Goal: Download file/media

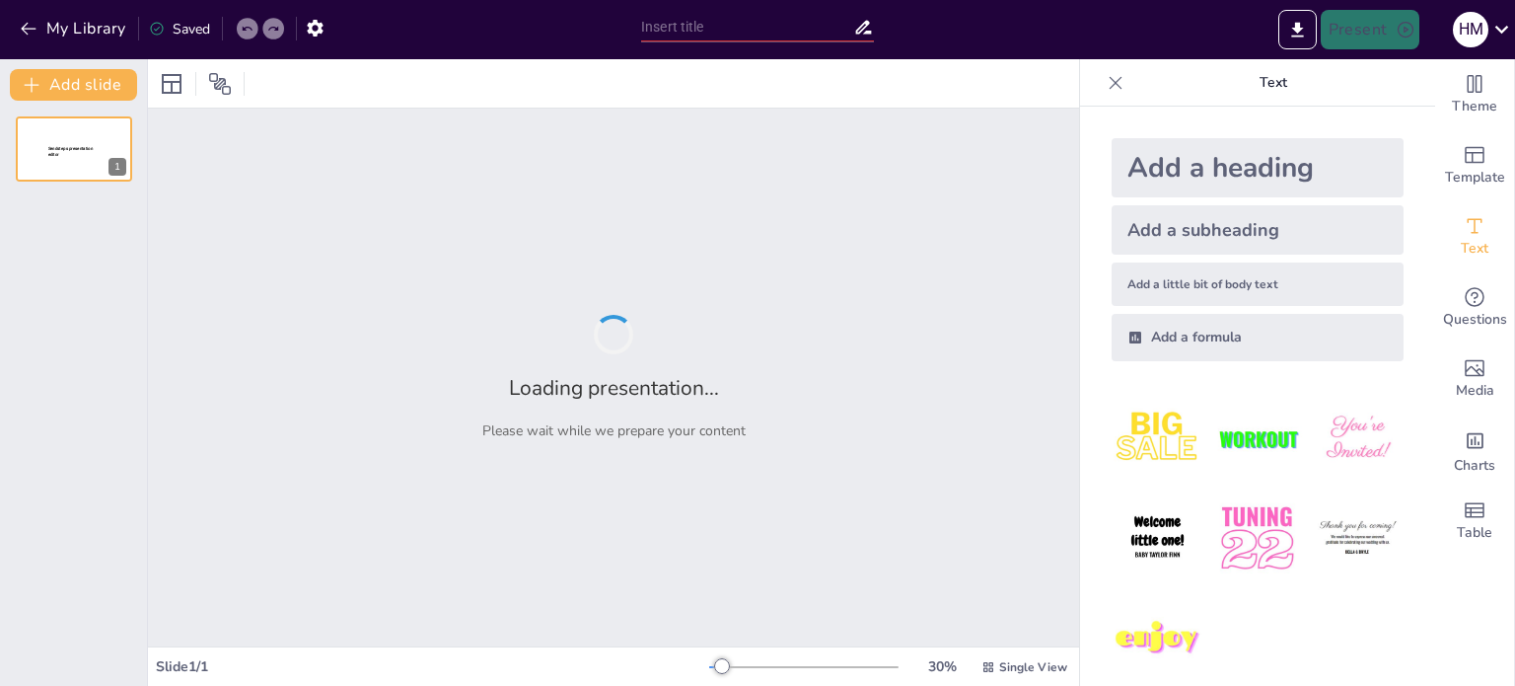
type input "Understanding Transformers: Principles and Applications in Class 12 Physics"
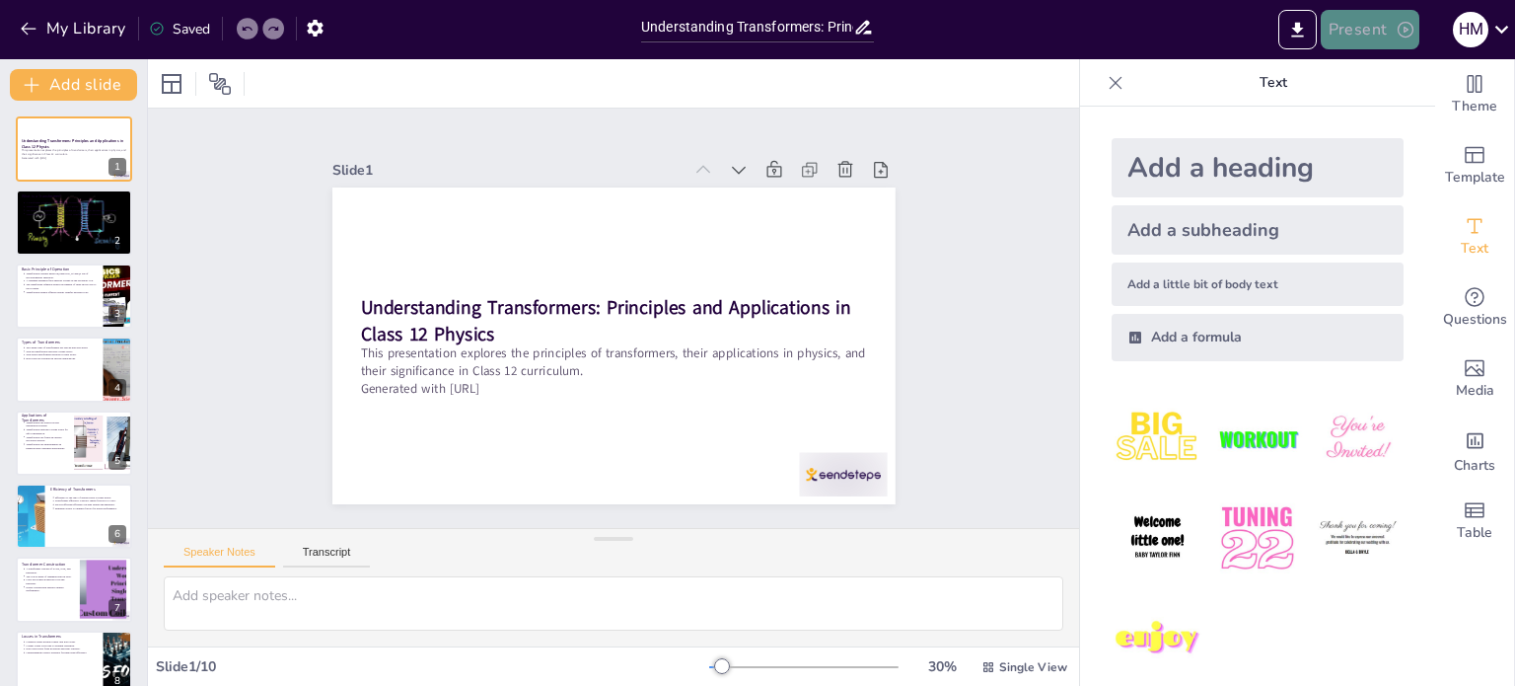
click at [1349, 34] on button "Present" at bounding box center [1370, 29] width 99 height 39
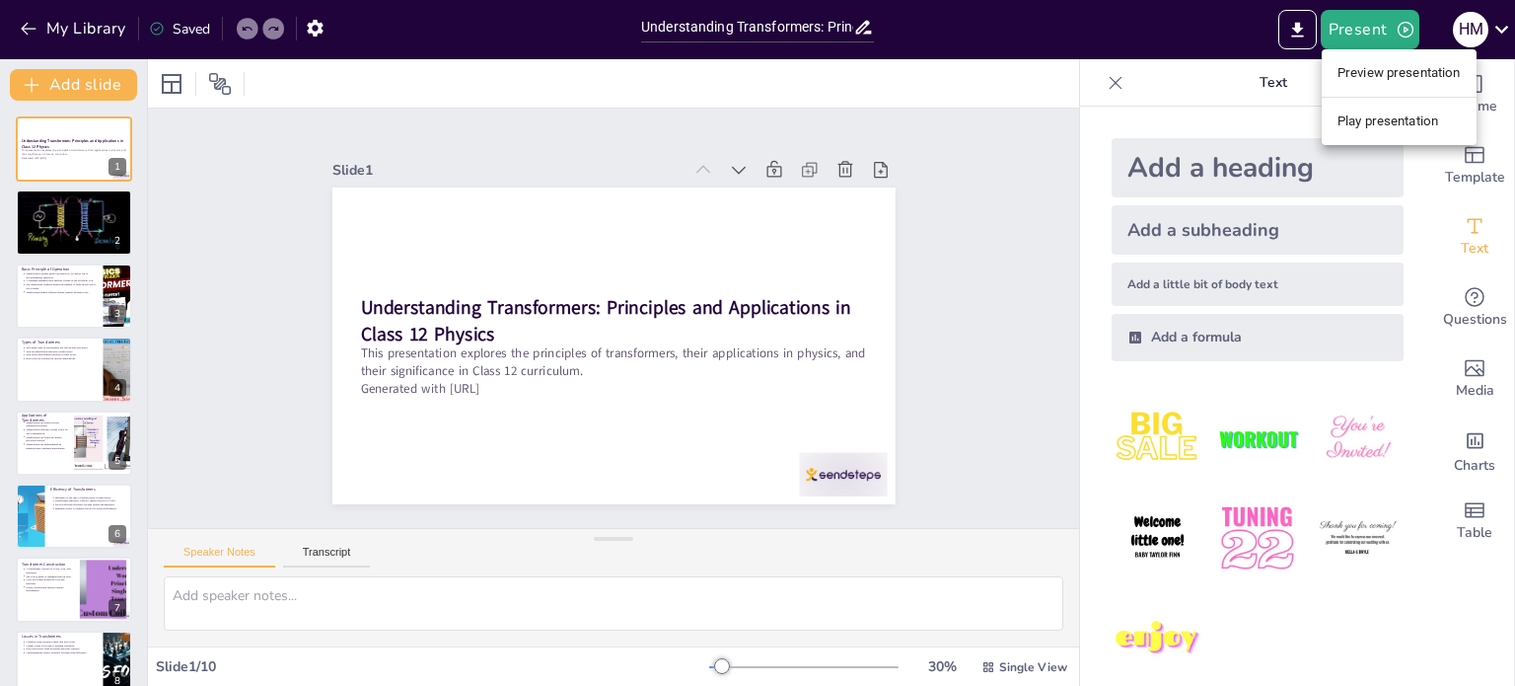
click at [1368, 77] on li "Preview presentation" at bounding box center [1399, 73] width 155 height 32
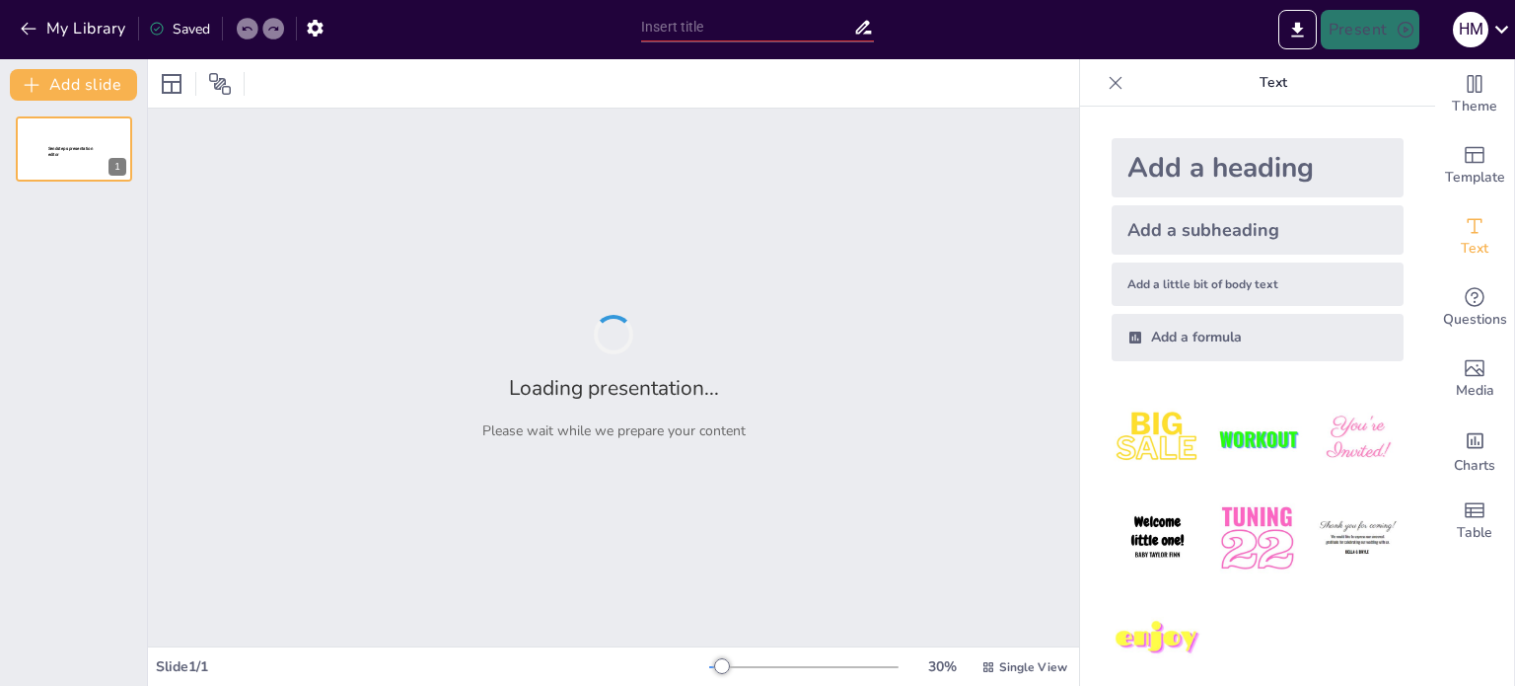
type input "Understanding Transformers: Principles and Applications in Class 12 Physics"
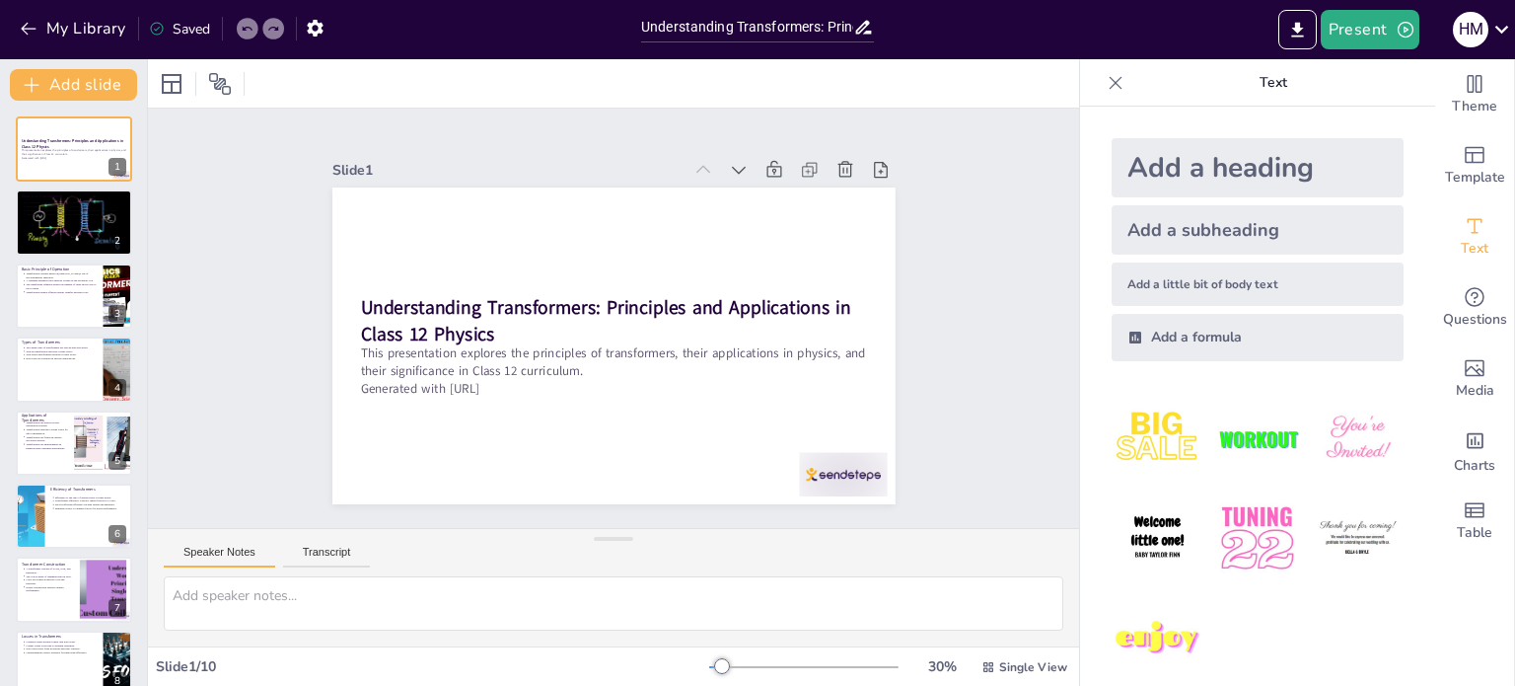
click at [216, 554] on button "Speaker Notes" at bounding box center [219, 557] width 111 height 22
click at [1295, 29] on icon "Export to PowerPoint" at bounding box center [1298, 29] width 12 height 15
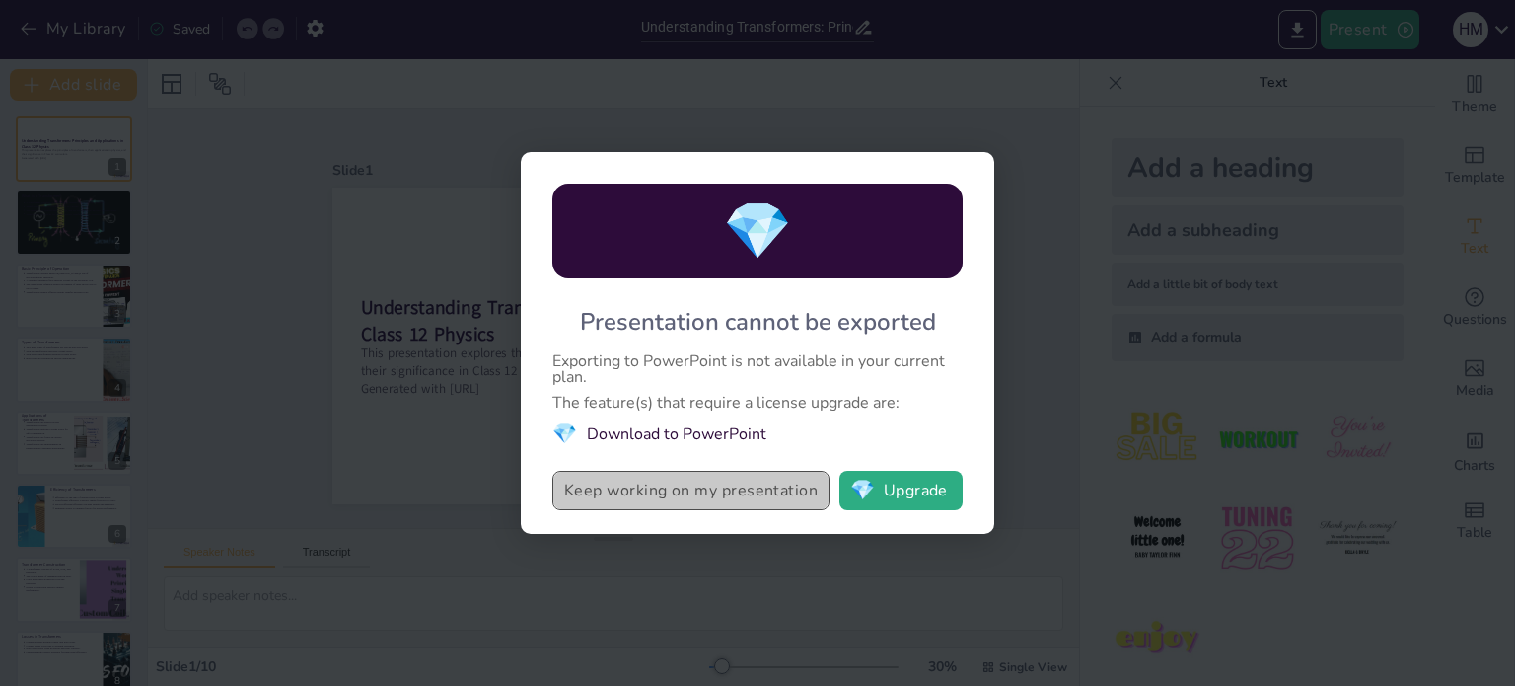
click at [775, 492] on button "Keep working on my presentation" at bounding box center [691, 490] width 277 height 39
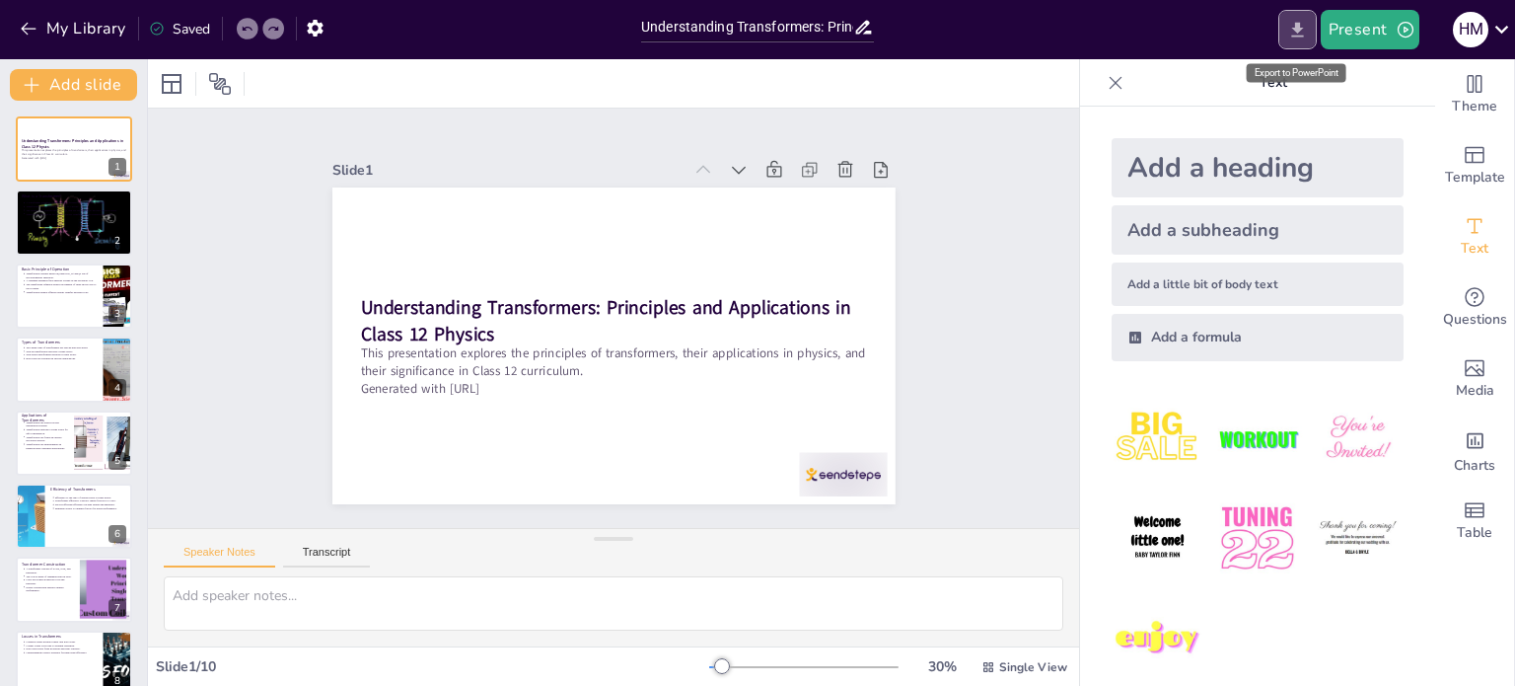
click at [1297, 31] on icon "Export to PowerPoint" at bounding box center [1298, 29] width 12 height 15
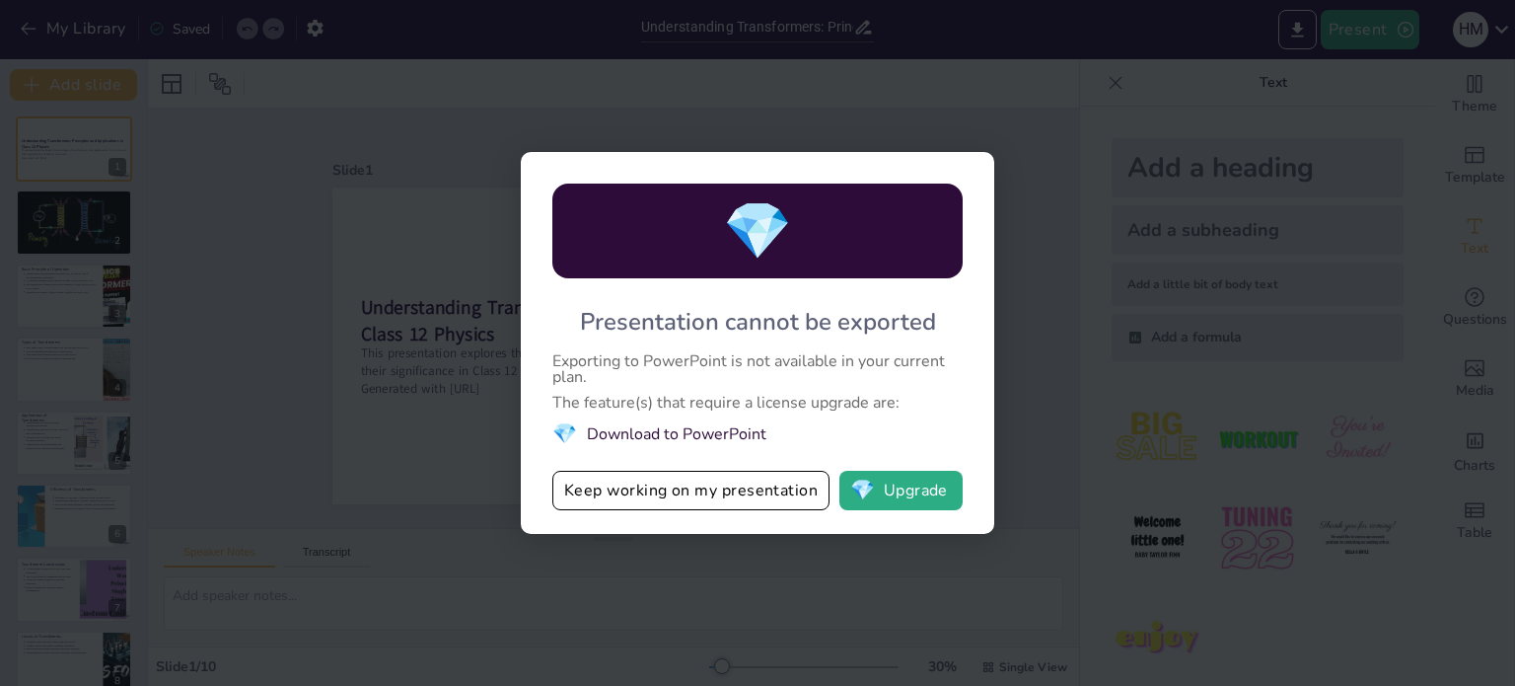
click at [714, 433] on li "💎 Download to PowerPoint" at bounding box center [758, 433] width 410 height 27
click at [625, 492] on button "Keep working on my presentation" at bounding box center [691, 490] width 277 height 39
